Goal: Communication & Community: Answer question/provide support

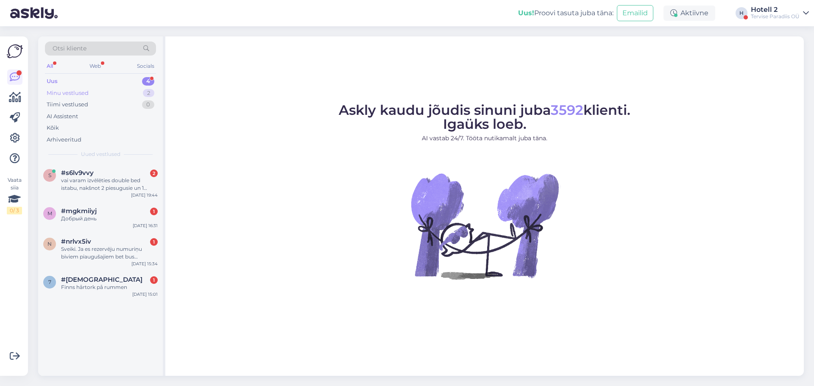
click at [122, 96] on div "Minu vestlused 2" at bounding box center [100, 93] width 111 height 12
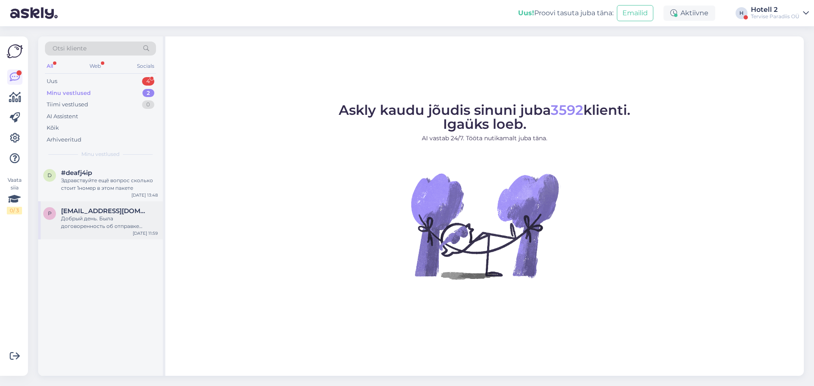
click at [140, 223] on div "Добрый день. Была договоренность об отправке забытого в номере 516 свитера. Нео…" at bounding box center [109, 222] width 97 height 15
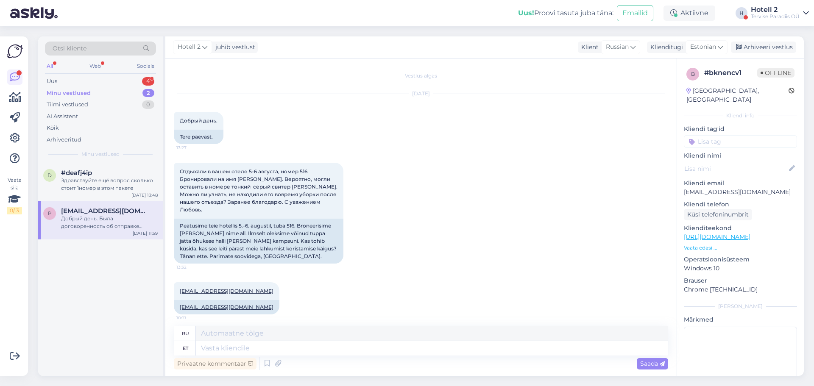
scroll to position [445, 0]
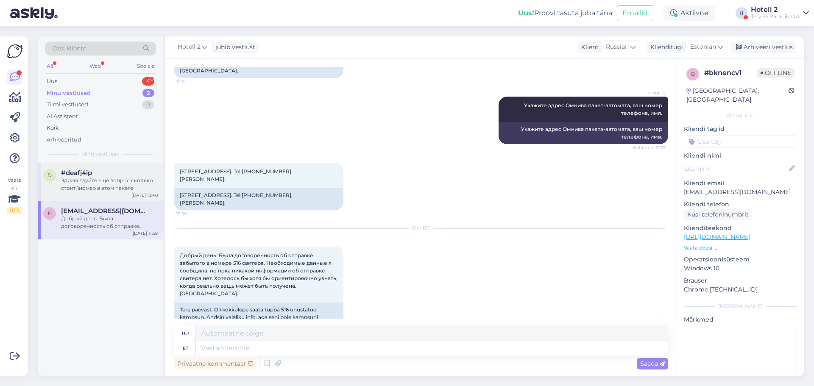
click at [132, 179] on div "Здравствуйте ещё вопрос сколько стоит 1номер в этом пакете" at bounding box center [109, 184] width 97 height 15
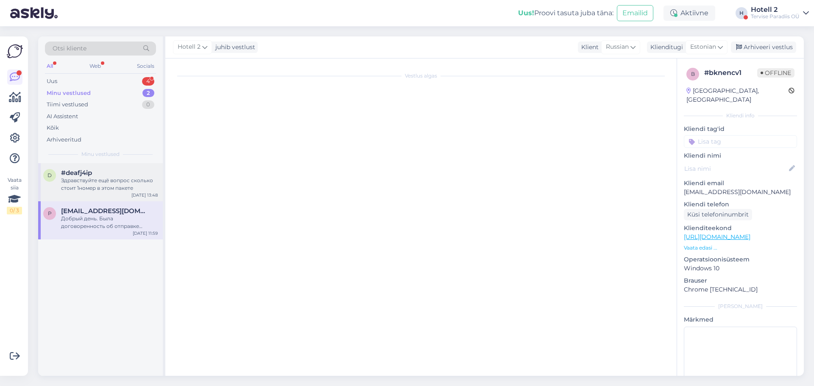
scroll to position [0, 0]
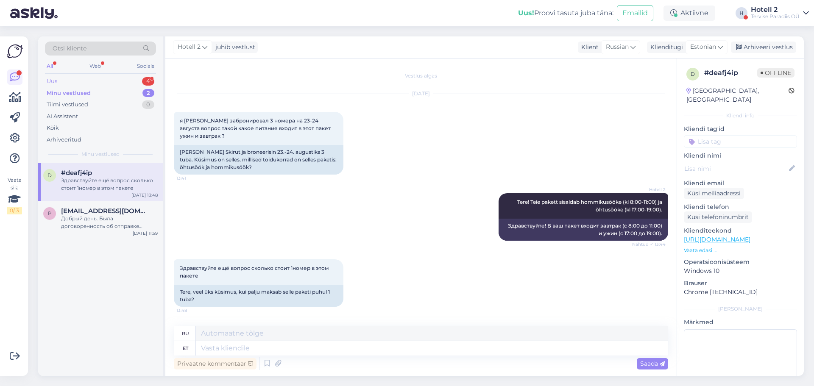
click at [130, 85] on div "Uus 4" at bounding box center [100, 82] width 111 height 12
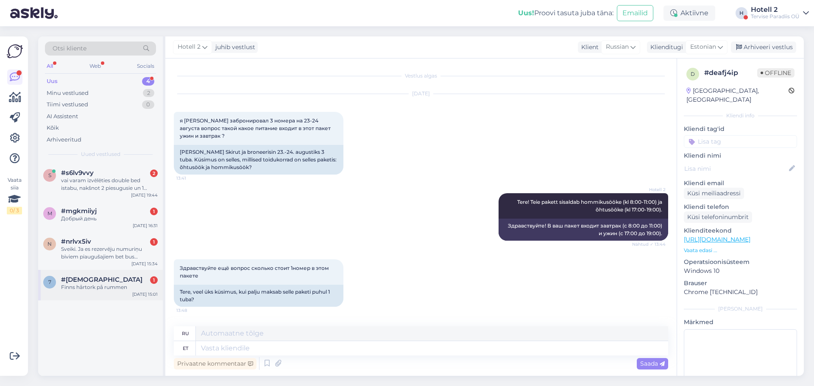
click at [123, 291] on div "Finns hårtork på rummen" at bounding box center [109, 288] width 97 height 8
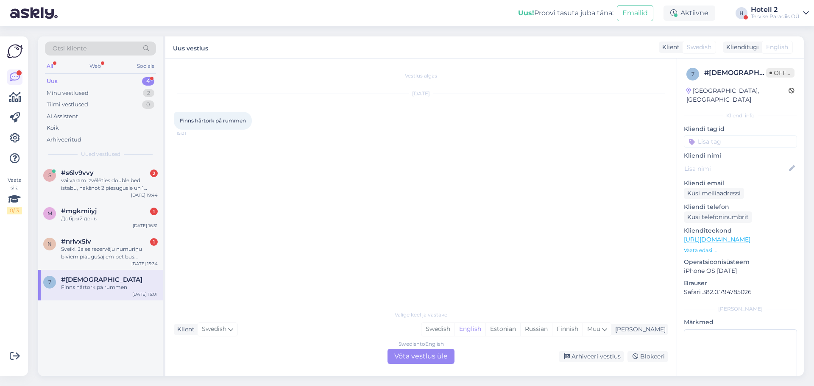
click at [422, 349] on div "Swedish to English Võta vestlus üle" at bounding box center [421, 356] width 67 height 15
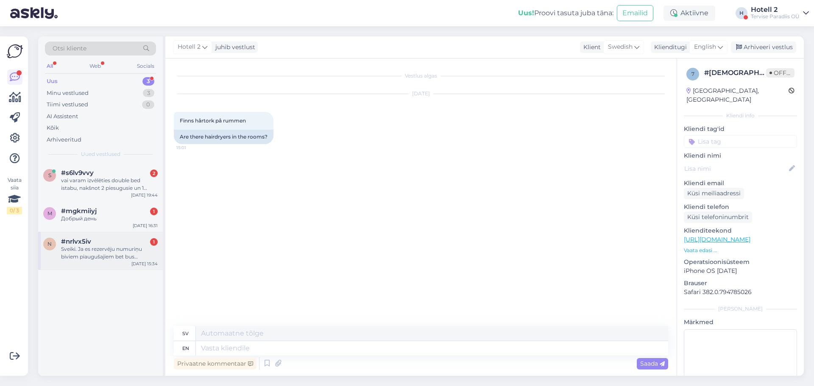
click at [124, 248] on div "Sveiki. Ja es rezervēju numuriņu biviem piaugušajiem bet bus pieaugušais un ber…" at bounding box center [109, 253] width 97 height 15
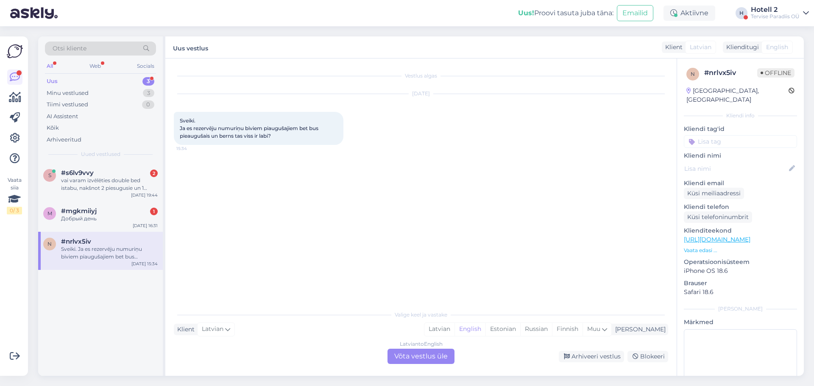
click at [426, 352] on div "Latvian to English Võta vestlus üle" at bounding box center [421, 356] width 67 height 15
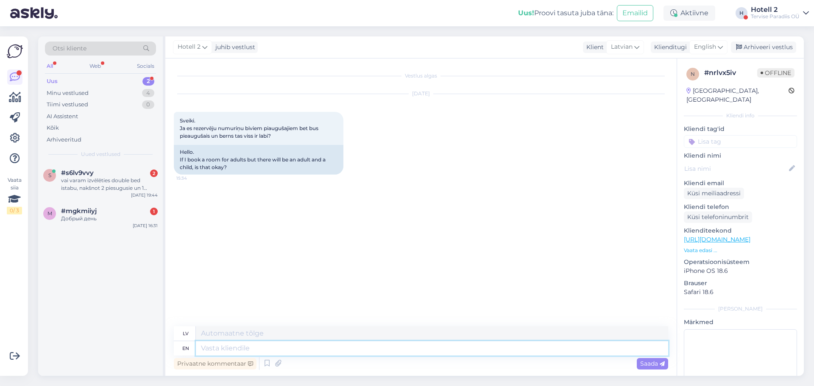
click at [313, 349] on textarea at bounding box center [432, 348] width 473 height 14
type textarea "Yes, t"
type textarea "Jā,"
type textarea "Yes, that"
type textarea "Jā, tas"
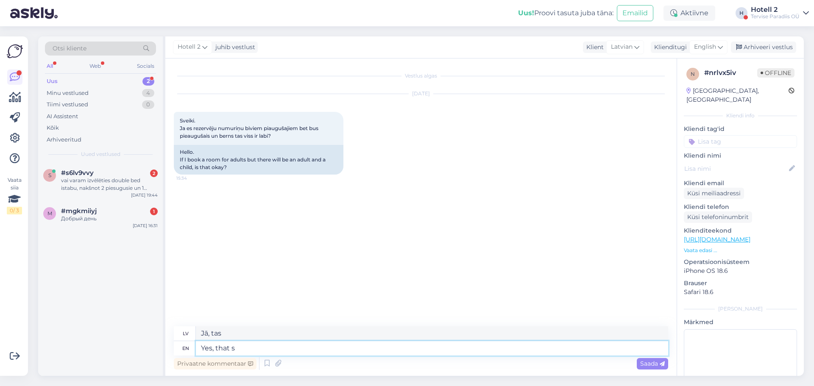
type textarea "Yes, that s"
type textarea "Jā, tas ir"
type textarea "Yes, that"
type textarea "Jā, tas"
type textarea "Yes, that is ok"
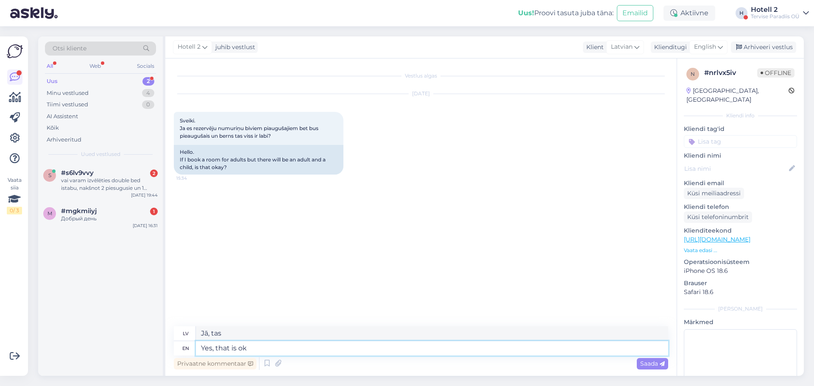
type textarea "Jā, tas ir"
type textarea "Yes, that is okay, b"
type textarea "Jā, tas ir labi,"
type textarea "Yes, that is okay, but"
type textarea "Jā, tas ir labi, bet"
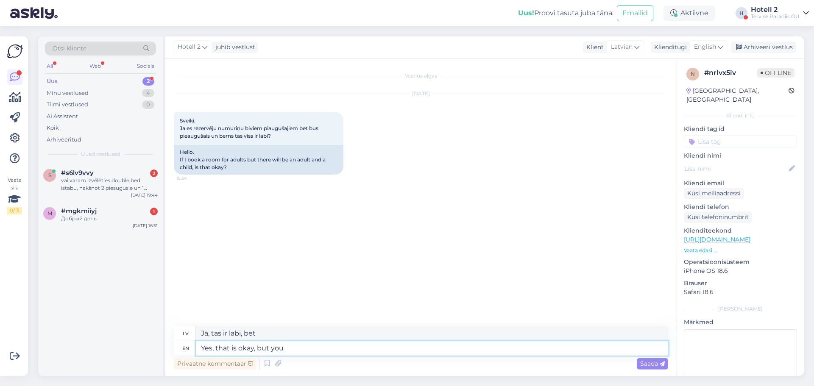
type textarea "Yes, that is okay, but you c"
type textarea "Jā, tas ir labi, bet tu"
type textarea "Yes, that is okay, but you can"
type textarea "Jā, [PERSON_NAME] ir [PERSON_NAME], bet jūs varat"
type textarea "Yes, that is okay, but you can also"
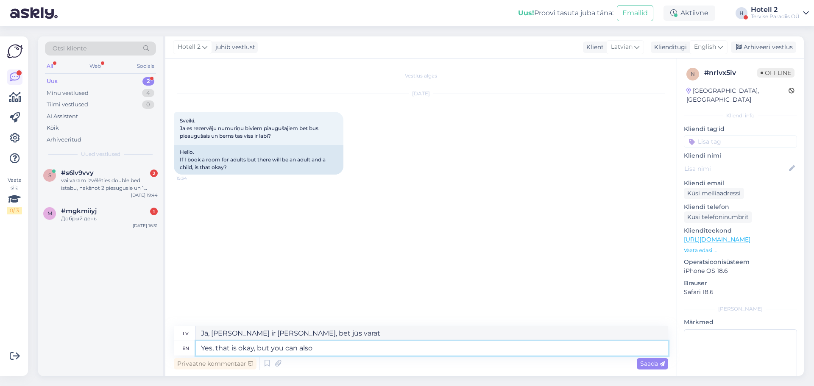
type textarea "Jā, tas ir labi, bet jūs varat arī"
type textarea "Yes, that is okay, but you can also book"
type textarea "Jā, tas ir labi, bet jūs varat arī rezervēt"
type textarea "Yes, that is okay, but you can also book for one ad"
type textarea "Jā, tas ir labi, bet jūs varat arī rezervēt vienu"
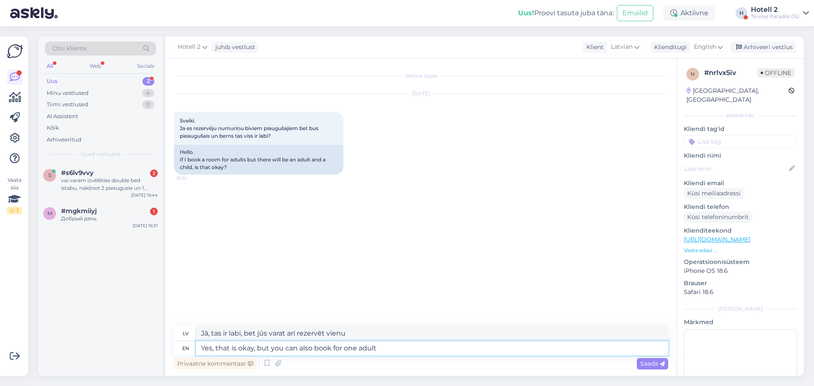
type textarea "Yes, that is okay, but you can also book for one adult a"
type textarea "Jā, tas ir labi, bet jūs varat rezervēt arī vienam pieaugušajam."
type textarea "Yes, that is okay, but you can also book for one adult and one ch"
type textarea "Jā, tas ir labi, bet jūs varat rezervēt arī vienam pieaugušajam un vienam"
type textarea "Yes, that is okay, but you can also book for one adult and one child."
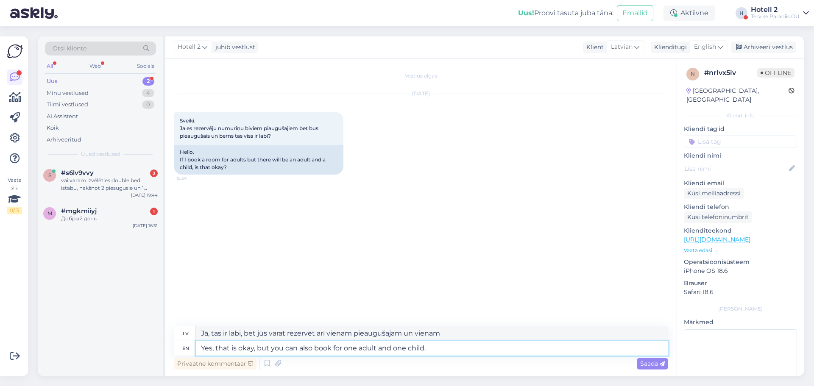
type textarea "Jā, tas ir labi, bet jūs varat rezervēt arī vienam pieaugušajam un vienam bērna…"
type textarea "Yes, that is okay, but you can also book for one adult and one child."
click at [657, 367] on span "Saada" at bounding box center [653, 364] width 25 height 8
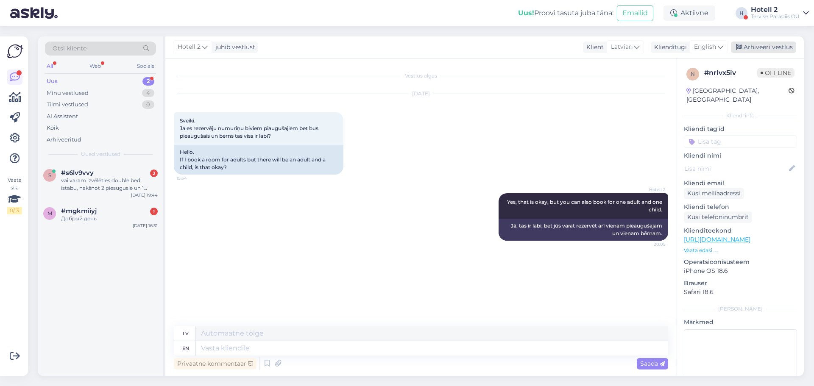
click at [781, 46] on div "Arhiveeri vestlus" at bounding box center [763, 47] width 65 height 11
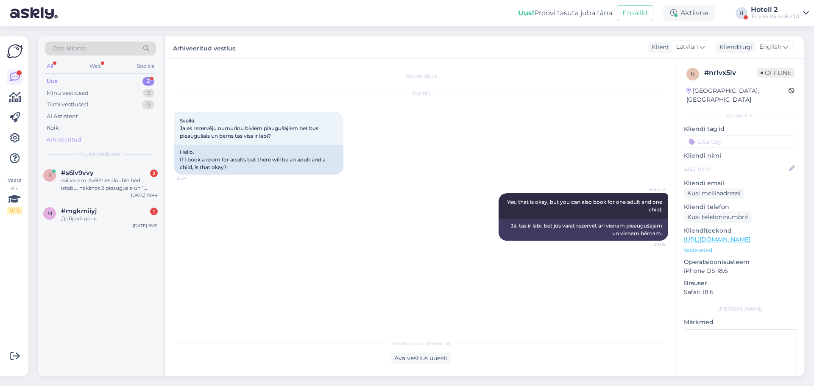
click at [100, 140] on div "Arhiveeritud" at bounding box center [100, 140] width 111 height 12
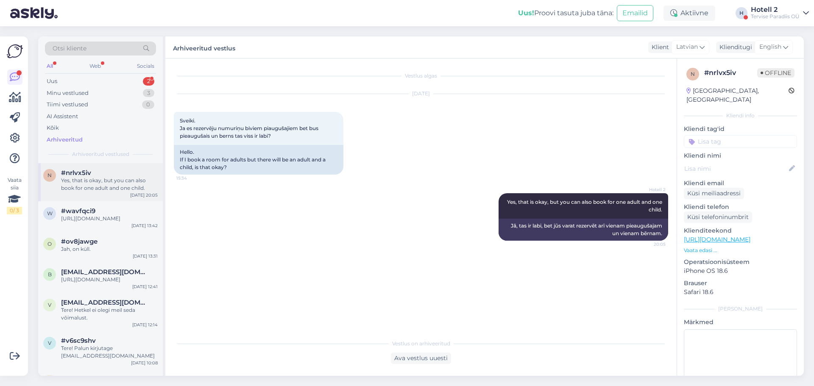
click at [128, 194] on div "n #nrlvx5iv Yes, that is okay, but you can also book for one adult and one chil…" at bounding box center [100, 182] width 125 height 38
click at [134, 80] on div "Uus 2" at bounding box center [100, 82] width 111 height 12
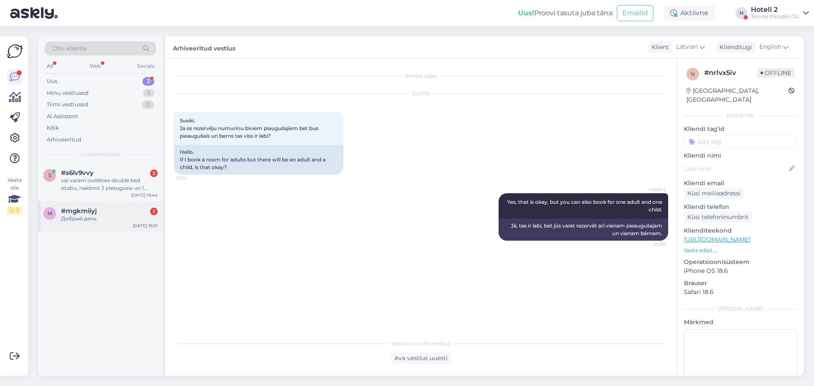
click at [137, 214] on div "#mgkmiiyj 1" at bounding box center [109, 211] width 97 height 8
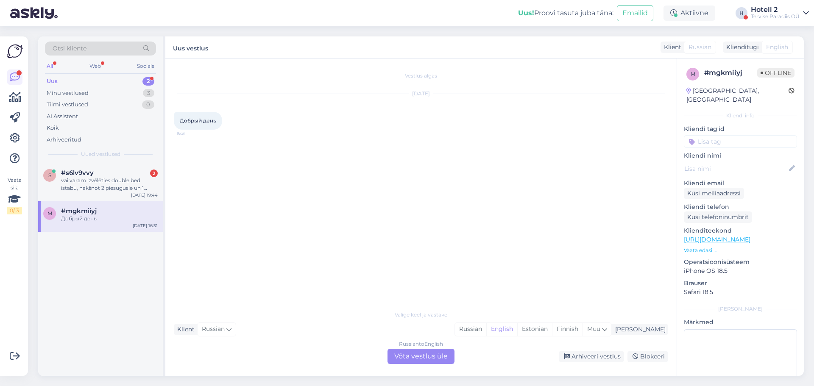
click at [428, 358] on div "Russian to English Võta vestlus üle" at bounding box center [421, 356] width 67 height 15
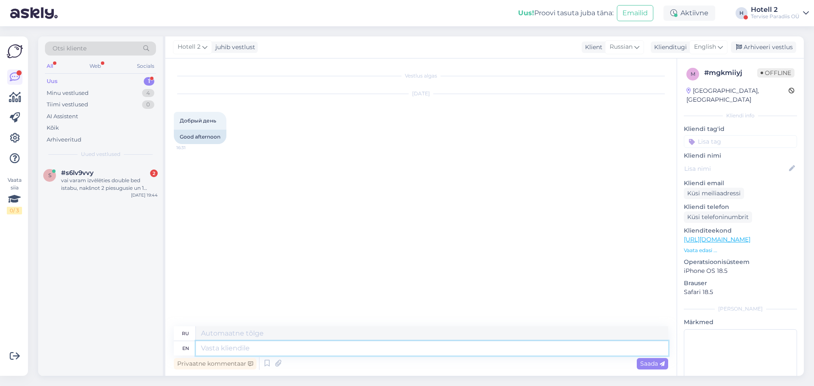
click at [381, 351] on textarea at bounding box center [432, 348] width 473 height 14
type textarea "Hello!"
type textarea "Привет!"
type textarea "Hello!"
click at [668, 366] on div "Saada" at bounding box center [652, 363] width 31 height 11
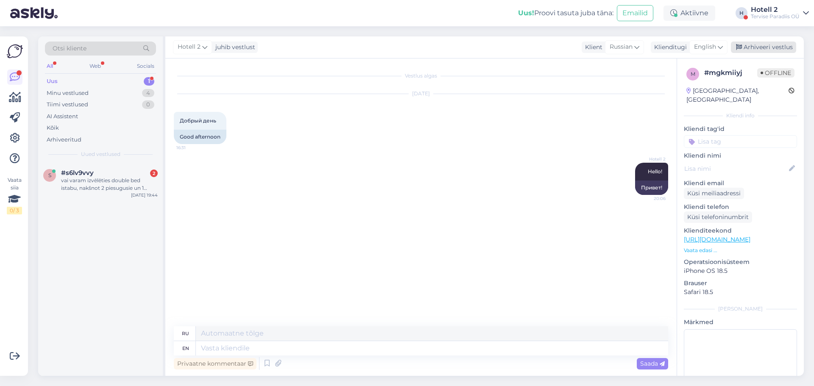
click at [750, 47] on div "Arhiveeri vestlus" at bounding box center [763, 47] width 65 height 11
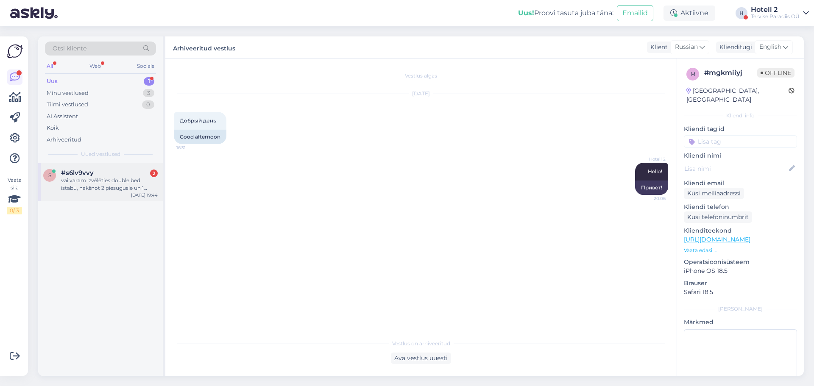
click at [117, 193] on div "s #s6lv9vvy 2 vai varam izvēlēties double bed istabu, nakšnot 2 piesugusie un 1…" at bounding box center [100, 182] width 125 height 38
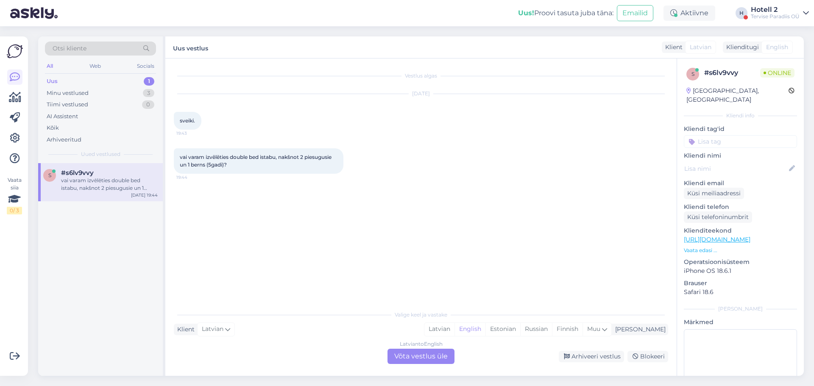
click at [432, 358] on div "Latvian to English Võta vestlus üle" at bounding box center [421, 356] width 67 height 15
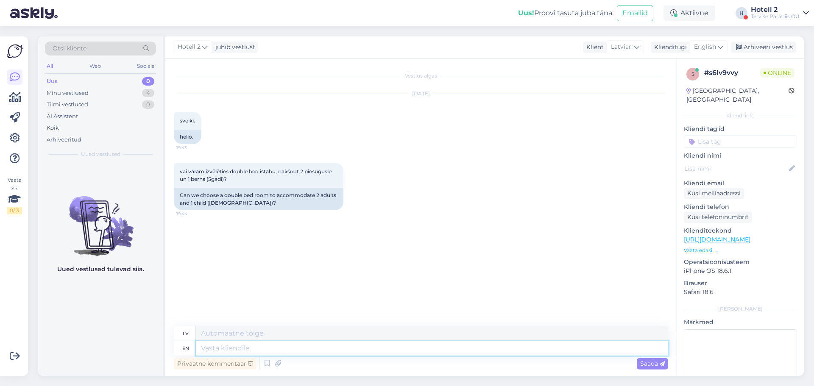
click at [402, 351] on textarea at bounding box center [432, 348] width 473 height 14
type textarea "Yes,"
type textarea "Jā,"
type textarea "Yes, but yo"
type textarea "Jā, bet"
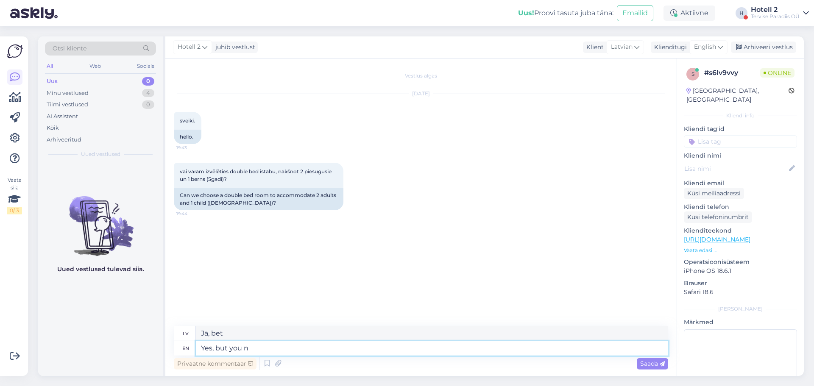
type textarea "Yes, but you ne"
type textarea "Jā, bet tu"
type textarea "Yes, but you need t"
type textarea "Jā, bet tev vajag"
type textarea "Yes, but you need to"
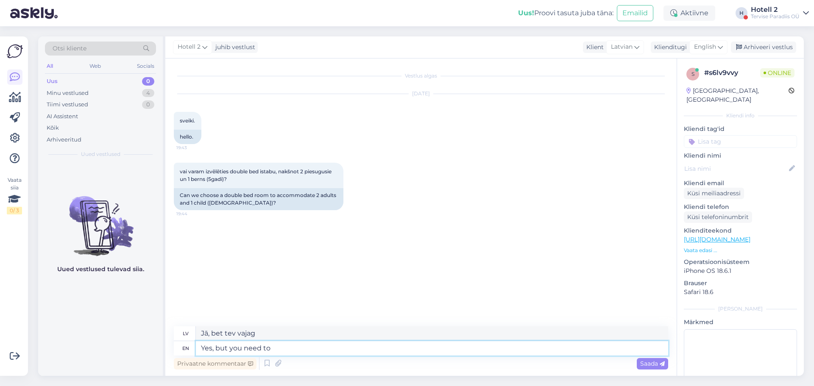
type textarea "Jā, bet jums ir nepieciešams"
type textarea "Yes, but you need to add"
type textarea "Jā, bet jums ir jāpievieno"
type textarea "Yes, but you need to add an extra be"
type textarea "Jā, bet jums ir jāpievieno vēl viens"
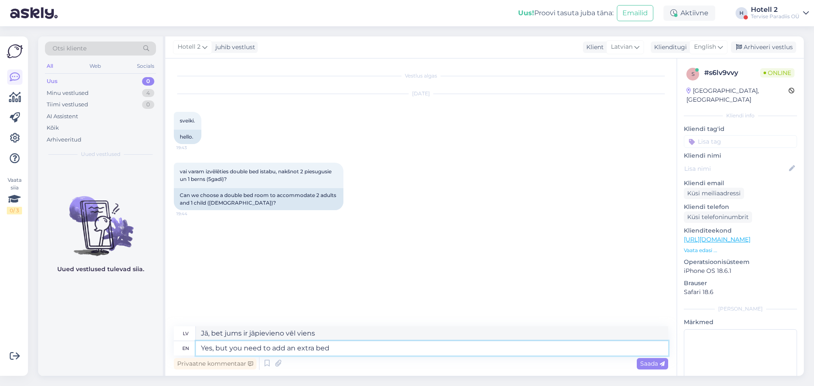
type textarea "Yes, but you need to add an extra bed"
type textarea "Jā, bet jums ir jāpievieno papildu gulta"
type textarea "Yes, but you need to add an extra bed for the ch"
type textarea "Jā, bet jums ir jāpievieno papildu gulta."
type textarea "Yes, but you need to add an extra bed for the child."
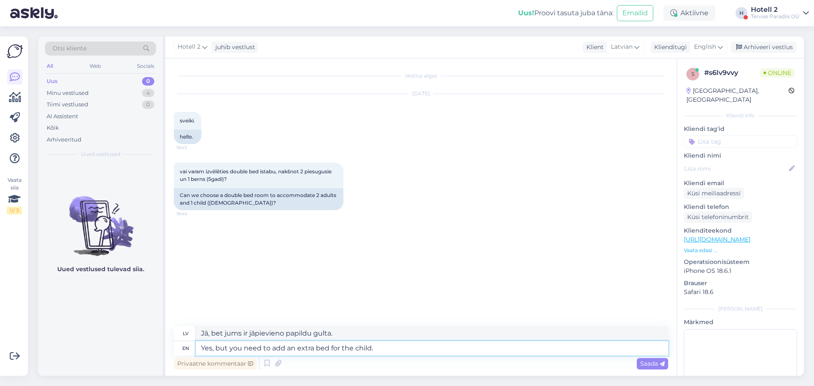
type textarea "Jā, bet jums ir jāpievieno papildu gulta bērnam."
drag, startPoint x: 365, startPoint y: 345, endPoint x: 231, endPoint y: 352, distance: 134.2
click at [231, 352] on textarea "Yes, but you need to add an extra bed for the child." at bounding box center [432, 348] width 473 height 14
type textarea "Yes, but the child will need an extra bed. you need to add an extra bed for the…"
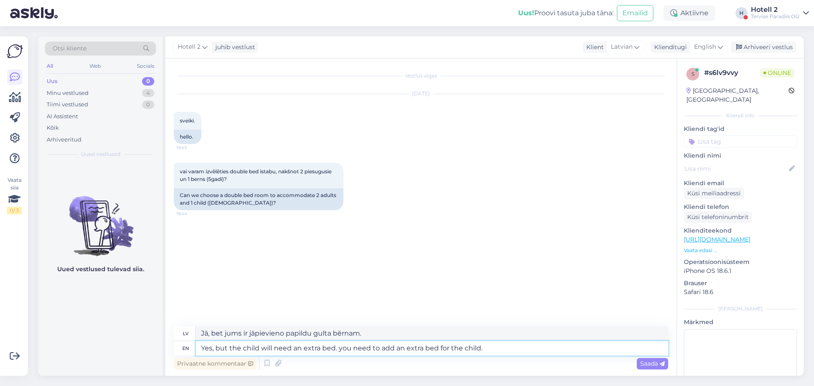
type textarea "Jā, bet bērnam būs nepieciešama papildu gulta. Jums ir jāpievieno papildu gulta…"
drag, startPoint x: 501, startPoint y: 345, endPoint x: 339, endPoint y: 350, distance: 162.5
click at [339, 350] on textarea "Yes, but the child will need an extra bed. you need to add an extra bed for the…" at bounding box center [432, 348] width 473 height 14
type textarea "Yes, but the child will need an extra bed."
type textarea "Jā, bet bērnam būs nepieciešama papildu gulta."
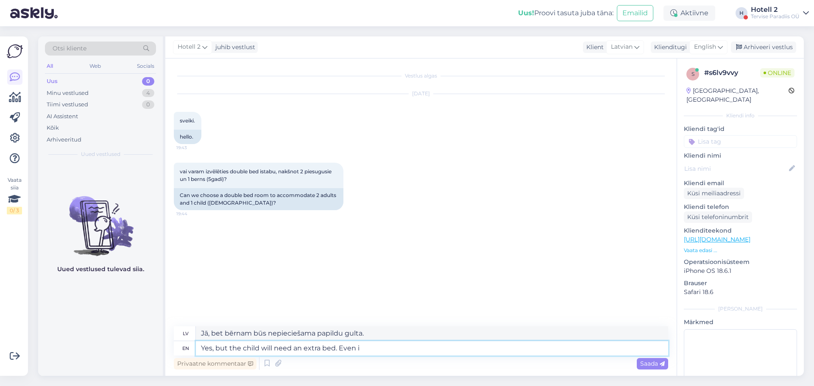
type textarea "Yes, but the child will need an extra bed. Even if"
type textarea "Jā, bet bērnam būs nepieciešama papildu gulta. Pat"
type textarea "Yes, but the child will need an extra bed. Even if t"
type textarea "Jā, bet bērnam būs nepieciešama papildu gulta. Pat ja"
type textarea "Yes, but the child will need an extra bed. Even if the chi"
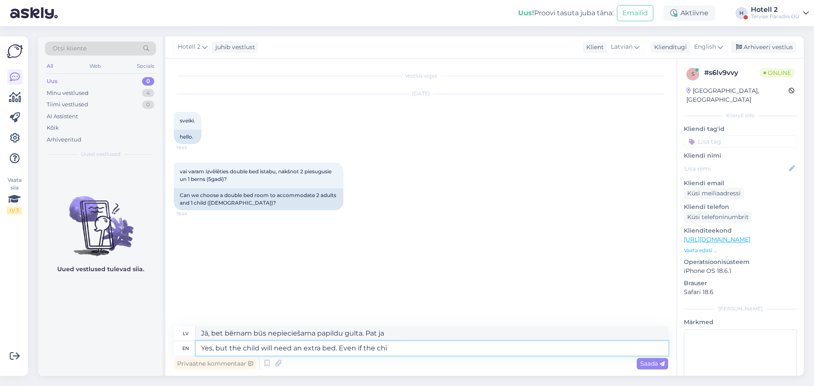
type textarea "Jā, bet bērnam būs nepieciešama papildu gulta. Pat ja bērns"
type textarea "Yes, but the child will need an extra bed. Even if the child is"
type textarea "Jā, bet bērnam būs nepieciešama papildu gulta. Pat ja bērns ir"
type textarea "Yes, but the child will need an extra bed. Even if the child is slee"
type textarea "Jā, bet bērnam būs nepieciešama papildu gulta. Pat ja bērns guļ."
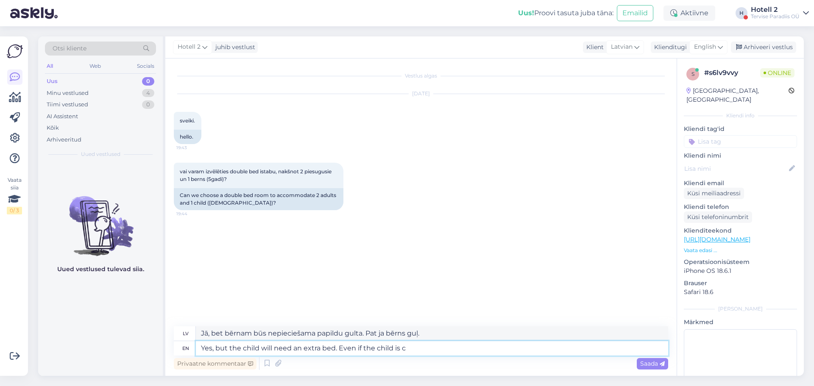
type textarea "Yes, but the child will need an extra bed. Even if the child is co"
type textarea "Jā, bet bērnam būs nepieciešama papildu gulta. Pat ja bērns ir"
type textarea "Yes, but the child will need an extra bed. Even if the child is co-sleeping"
type textarea "Jā, bet bērnam būs nepieciešama papildu gulta. Pat ja bērns guļ kopā ar jums."
type textarea "Yes, but the child will need an extra bed. Even if the child is co-sleeping,"
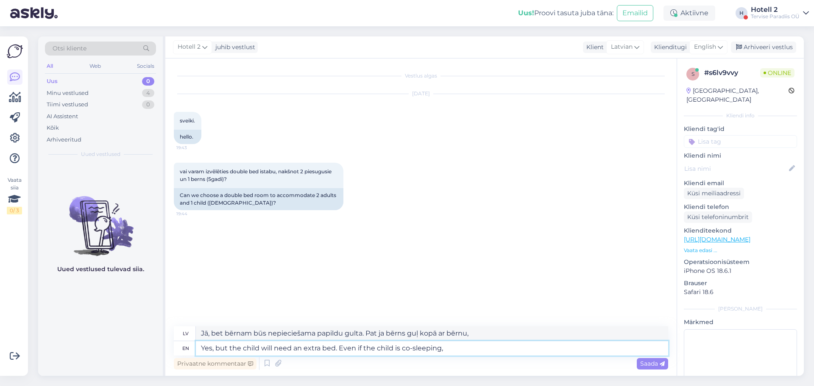
type textarea "Jā, bet bērnam būs nepieciešama papildu gulta. Pat ja bērns guļ kopā ar jums,"
type textarea "Yes, but the child will need an extra bed. Even if the child is co-sleeping, it…"
type textarea "Jā, bet bērnam būs nepieciešama papildu gulta. Pat ja bērns guļ kopā ar jums, t…"
type textarea "Yes, but the child will need an extra bed. Even if the child is co-sleeping, it…"
type textarea "Jā, bet bērnam būs nepieciešama papildu gulta. Pat ja bērns guļ kopā ar bērnu, …"
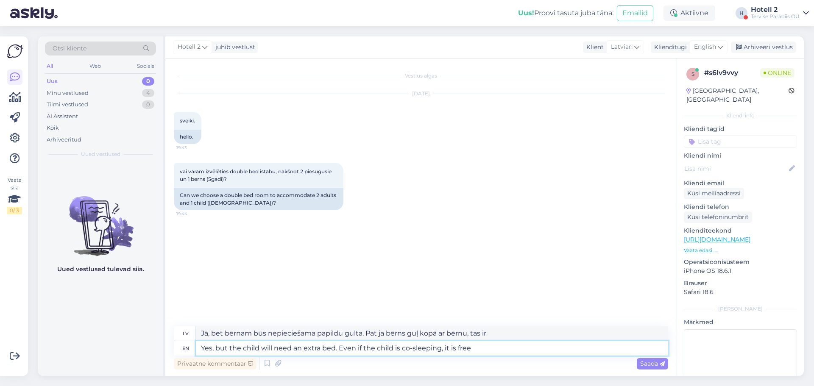
type textarea "Yes, but the child will need an extra bed. Even if the child is co-sleeping, it…"
type textarea "Jā, bet bērnam būs nepieciešama papildu gulta. Pat ja bērns guļ kopā ar otru bē…"
type textarea "Yes, but the child will need an extra bed. Even if the child is co-sleeping, it…"
type textarea "Jā, bet bērnam būs nepieciešama papildu gulta. Pat ja bērns guļ kopā ar otru bē…"
type textarea "Yes, but the child will need an extra bed. Even if the child is co-sleeping, it…"
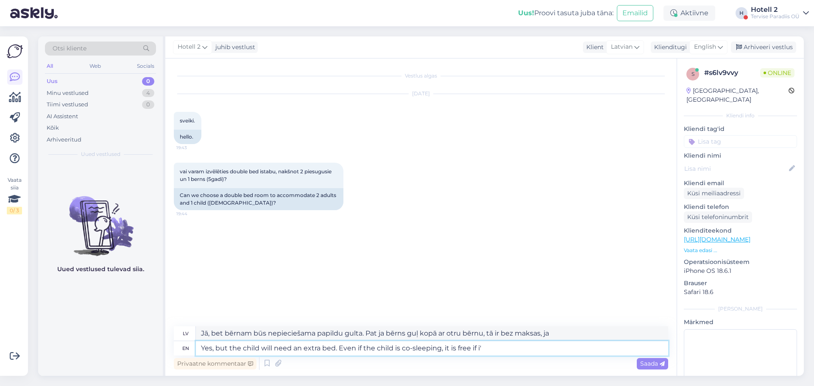
type textarea "Jā, bet bērnam būs nepieciešama papildu gulta. Pat ja bērns guļ kopā ar otru bē…"
type textarea "Yes, but the child will need an extra bed. Even if the child is co-sleeping, it…"
type textarea "Jā, bet bērnam būs nepieciešama papildu gulta. Pat ja bērns guļ kopā ar otru pe…"
type textarea "Yes, but the child will need an extra bed. Even if the child is co-sleeping, it…"
type textarea "Jā, bet bērnam būs nepieciešama papildu gulta. Pat ja bērns guļ kopā ar otru bē…"
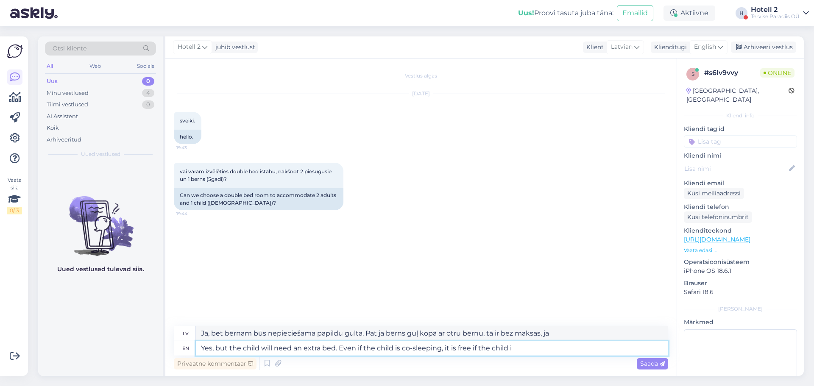
type textarea "Yes, but the child will need an extra bed. Even if the child is co-sleeping, it…"
type textarea "Jā, bet bērnam būs nepieciešama papildu gulta. Pat ja bērns guļ kopā ar otru pe…"
type textarea "Yes, but the child will need an extra bed. Even if the child is co-sleeping, it…"
type textarea "Jā, bet bērnam būs nepieciešama papildu gulta. Pat ja bērns guļ kopā ar jums, g…"
type textarea "Yes, but the child will need an extra bed. Even if the child is co-sleeping, it…"
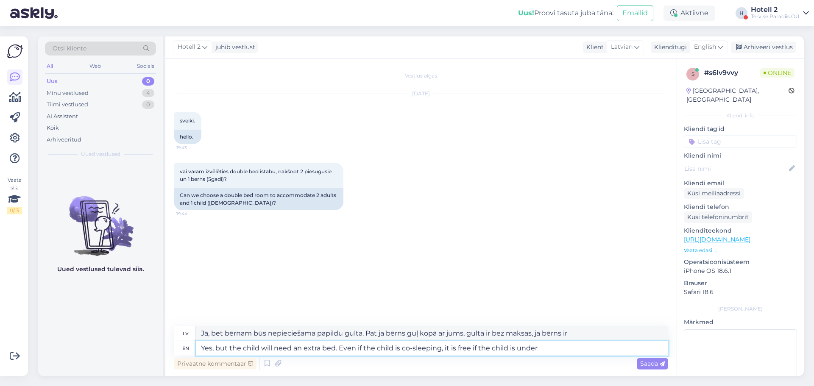
type textarea "Jā, bet bērnam būs nepieciešama papildu gulta. Pat ja bērns guļ kopā ar jums, t…"
type textarea "Yes, but the child will need an extra bed. Even if the child is co-sleeping, it…"
type textarea "Jā, bet bērnam būs nepieciešama papildu gulta. Pat ja bērns guļ kopā ar jums, t…"
type textarea "Yes, but the child will need an extra bed. Even if the child is co-sleeping, it…"
drag, startPoint x: 658, startPoint y: 366, endPoint x: 661, endPoint y: 318, distance: 48.4
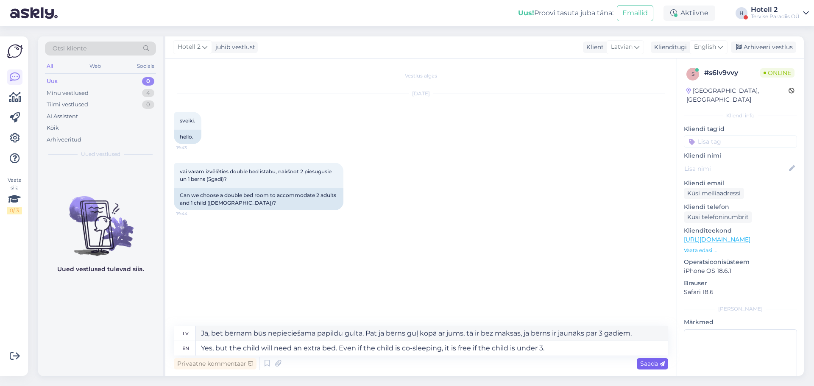
click at [658, 366] on span "Saada" at bounding box center [653, 364] width 25 height 8
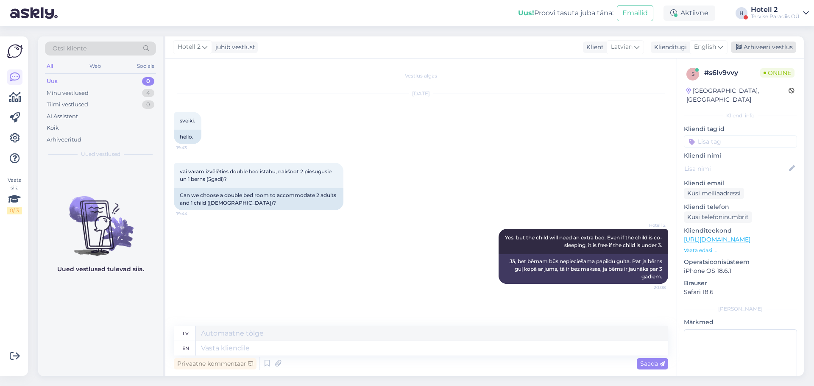
click at [765, 46] on div "Arhiveeri vestlus" at bounding box center [763, 47] width 65 height 11
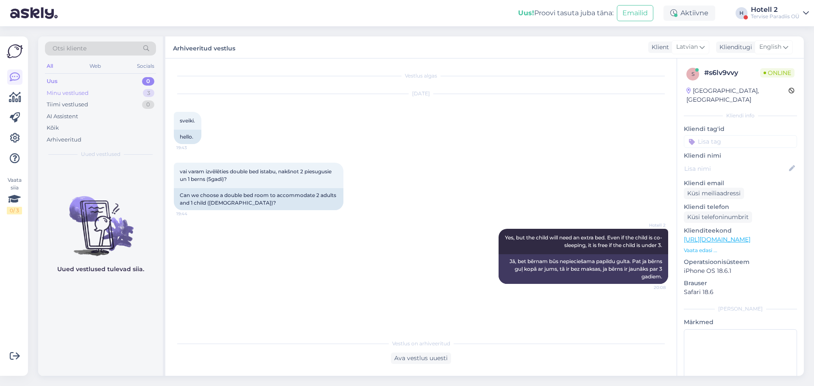
click at [127, 88] on div "Minu vestlused 3" at bounding box center [100, 93] width 111 height 12
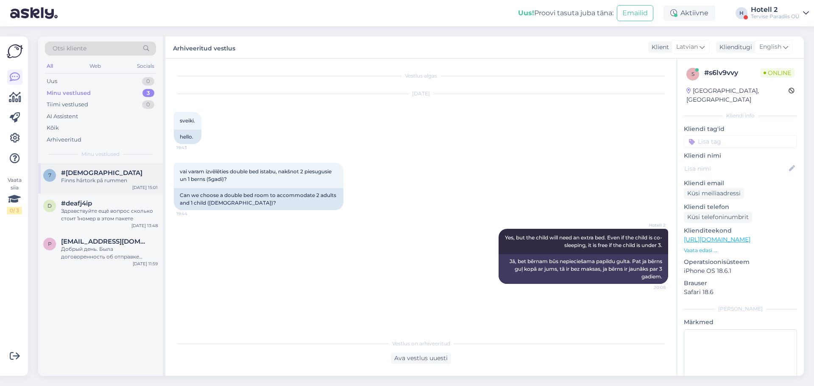
click at [132, 176] on div "#[DEMOGRAPHIC_DATA]" at bounding box center [109, 173] width 97 height 8
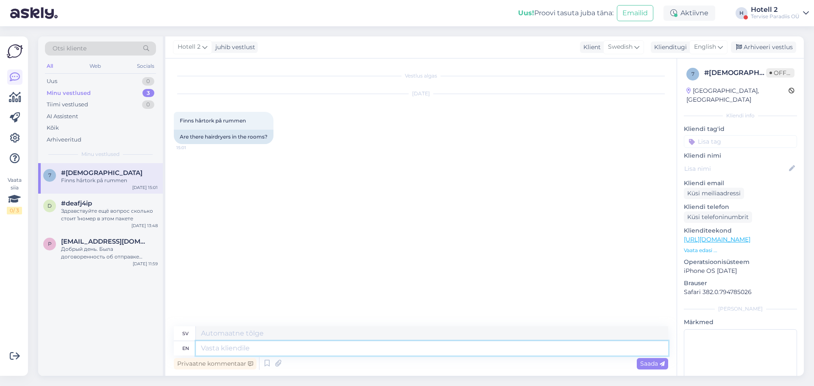
click at [245, 348] on textarea at bounding box center [432, 348] width 473 height 14
type textarea "Yes,"
type textarea "Ja,"
type textarea "Yes, there"
type textarea "Ja, där"
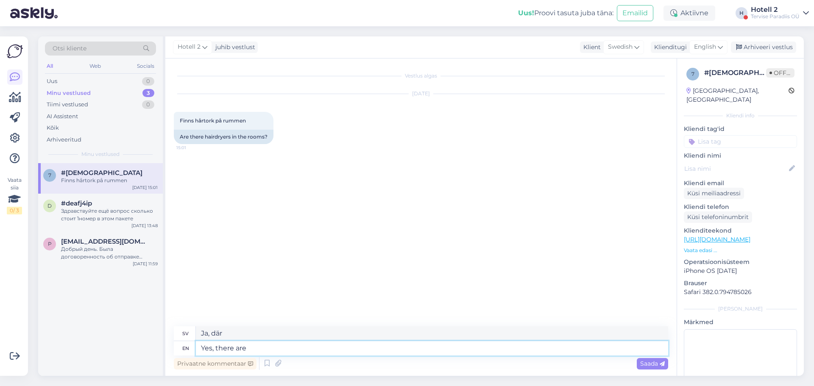
type textarea "Yes, there are"
type textarea "Ja, det finns"
type textarea "Yes, there are hair d"
type textarea "Ja, det finns hår"
type textarea "Yes, there are hair dryers i"
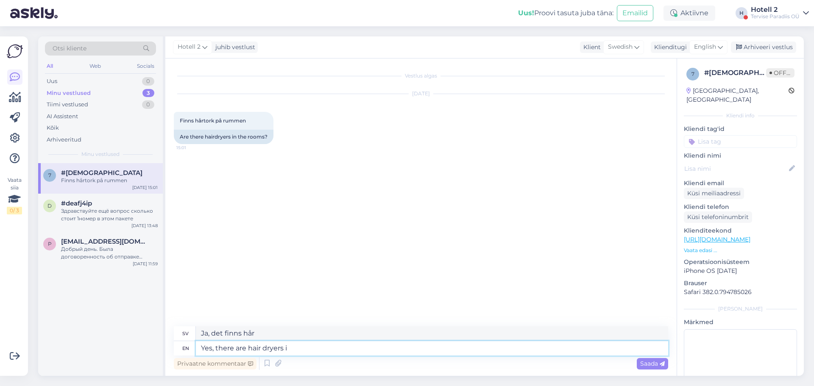
type textarea "Ja, det finns hårtorkar."
type textarea "Yes, there are hair dryers in t"
type textarea "Ja, det finns hårtorkar i"
type textarea "Yes, there are hair dryers in the [GEOGRAPHIC_DATA]"
type textarea "Ja, det finns hårtorkar i rummet."
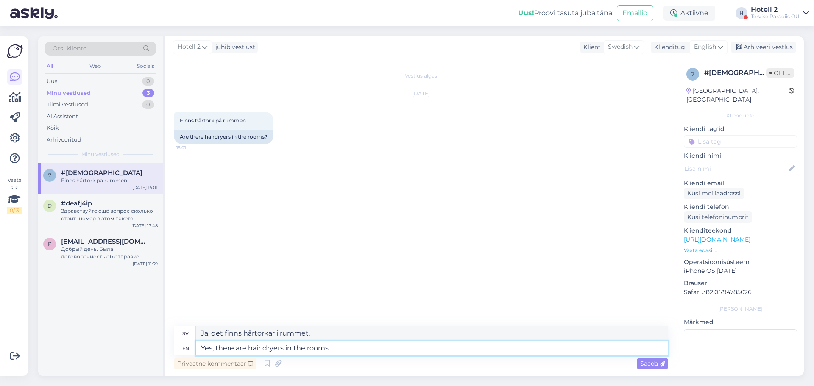
type textarea "Yes, there are hair dryers in the rooms."
type textarea "Ja, det finns hårtorkar på rummen."
type textarea "Yes, there are hair dryers in the rooms."
click at [654, 361] on span "Saada" at bounding box center [653, 364] width 25 height 8
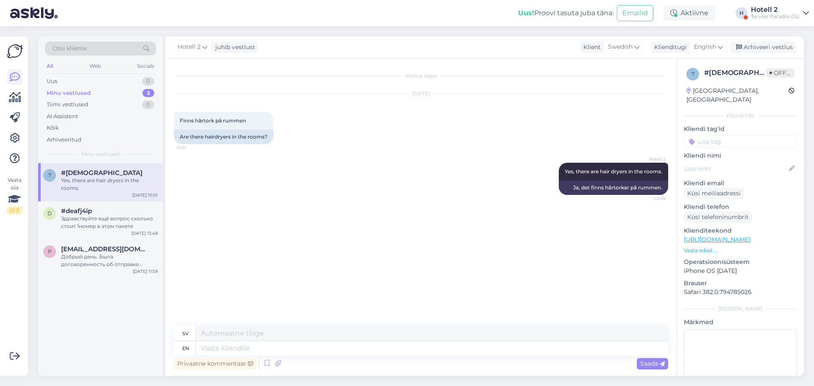
drag, startPoint x: 743, startPoint y: 50, endPoint x: 717, endPoint y: 66, distance: 30.3
click at [743, 50] on div "Arhiveeri vestlus" at bounding box center [763, 47] width 65 height 11
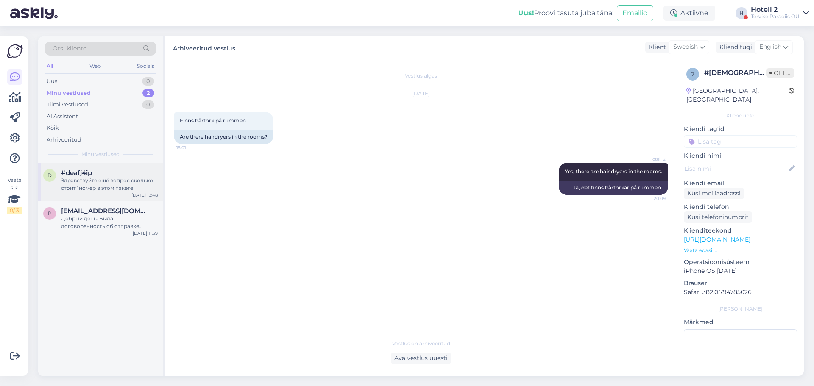
click at [85, 185] on div "Здравствуйте ещё вопрос сколько стоит 1номер в этом пакете" at bounding box center [109, 184] width 97 height 15
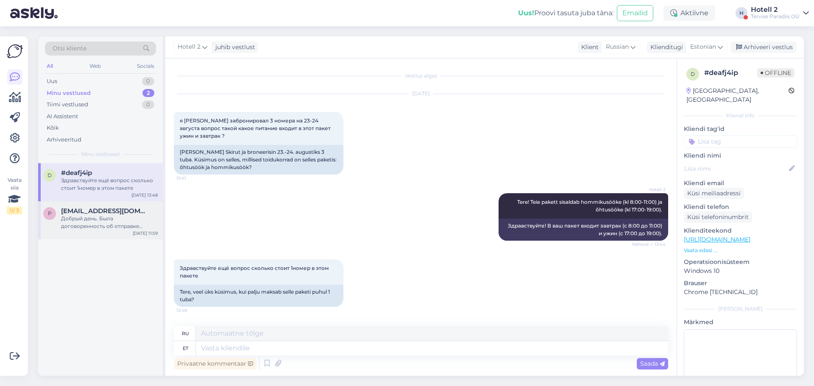
click at [128, 213] on div "[EMAIL_ADDRESS][DOMAIN_NAME]" at bounding box center [109, 211] width 97 height 8
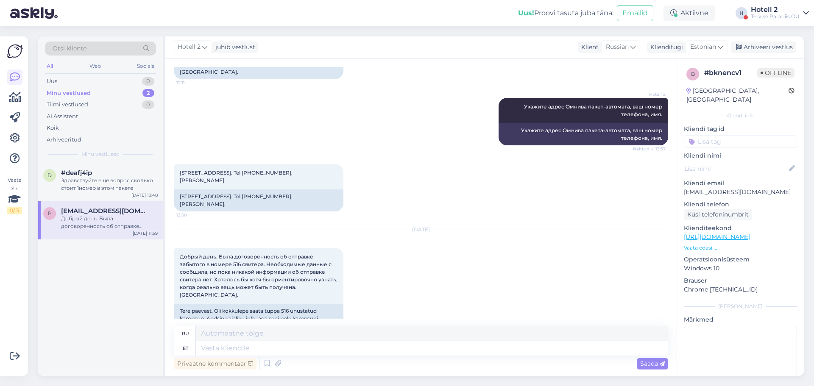
scroll to position [445, 0]
click at [119, 187] on div "Здравствуйте ещё вопрос сколько стоит 1номер в этом пакете" at bounding box center [109, 184] width 97 height 15
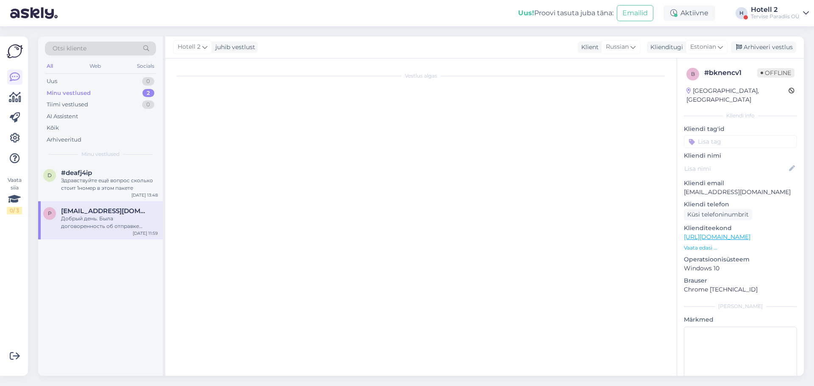
scroll to position [0, 0]
